Goal: Find specific fact: Find specific page/section

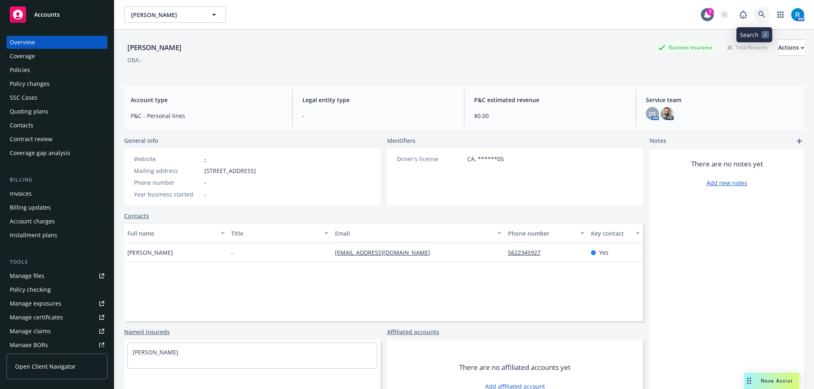
click at [758, 15] on icon at bounding box center [761, 14] width 7 height 7
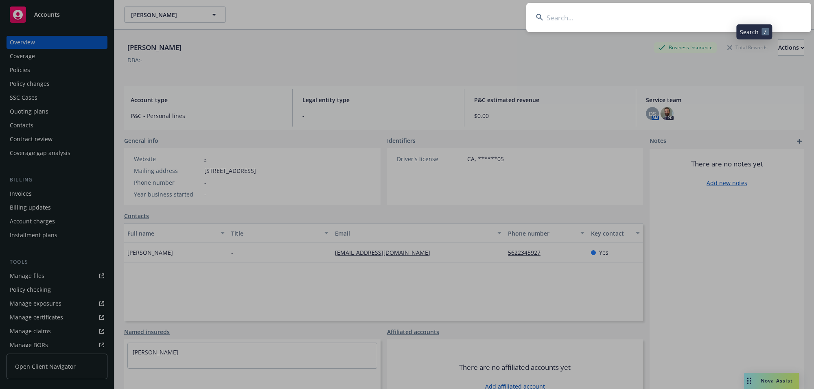
type input "[PERSON_NAME]"
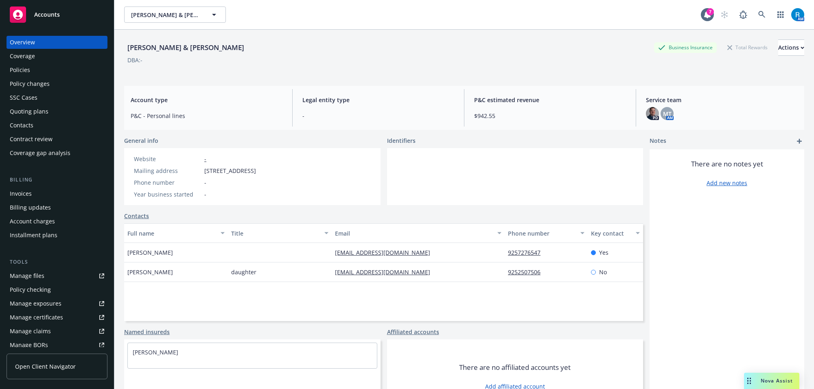
click at [62, 65] on div "Policies" at bounding box center [57, 69] width 94 height 13
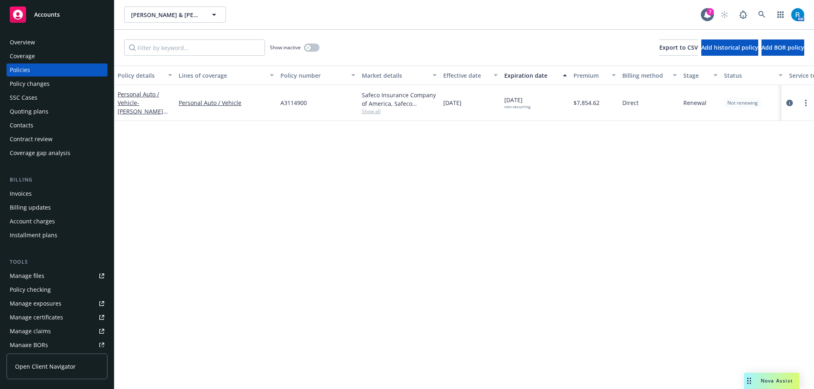
click at [298, 106] on span "A3114900" at bounding box center [293, 102] width 26 height 9
copy span "A3114900"
click at [763, 13] on icon at bounding box center [761, 14] width 7 height 7
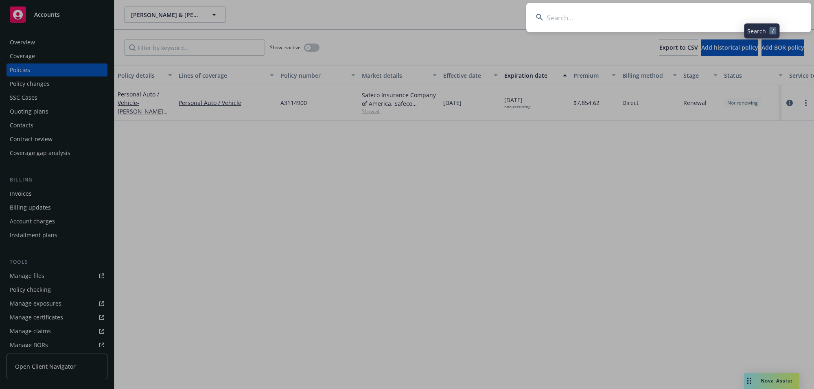
type input "[PERSON_NAME] & [PERSON_NAME]"
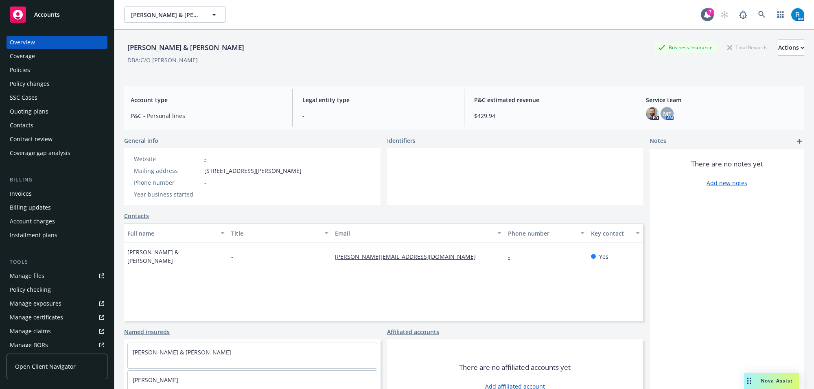
click at [39, 76] on div "Policies" at bounding box center [57, 69] width 94 height 13
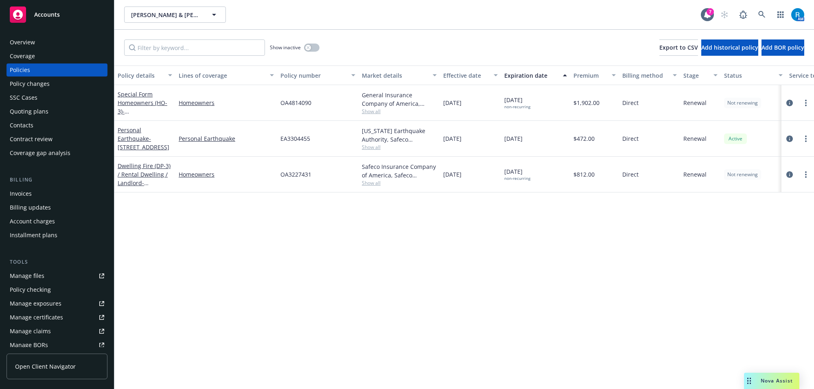
click at [293, 104] on span "OA4814090" at bounding box center [295, 102] width 31 height 9
copy span "OA4814090"
